Goal: Information Seeking & Learning: Learn about a topic

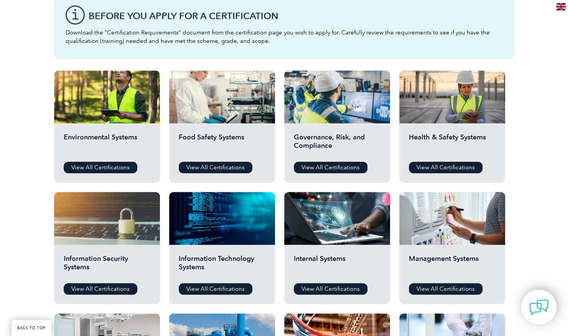
scroll to position [221, 0]
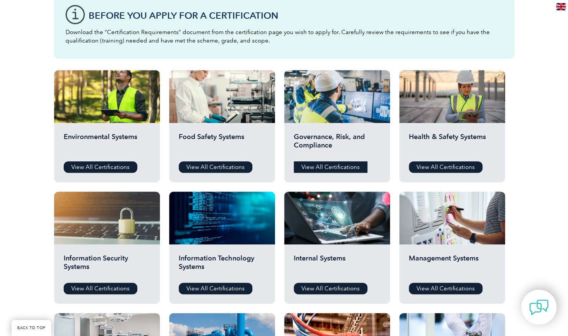
click at [330, 169] on link "View All Certifications" at bounding box center [331, 167] width 74 height 12
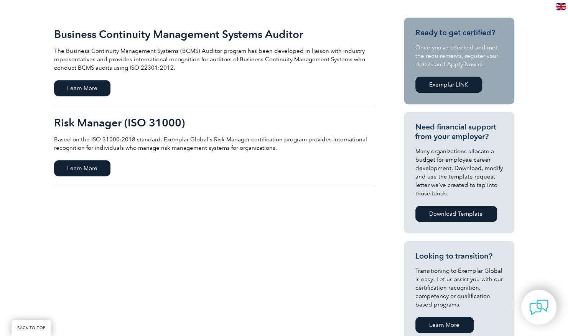
scroll to position [178, 0]
click at [95, 164] on span "Learn More" at bounding box center [82, 168] width 56 height 16
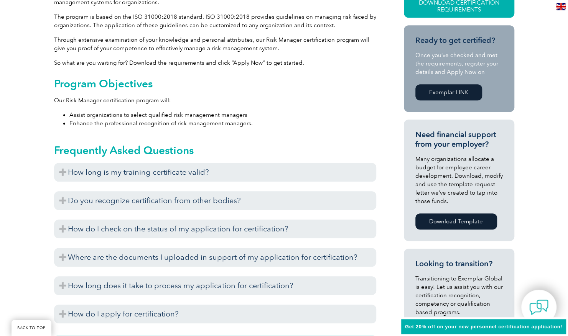
scroll to position [225, 0]
